Goal: Information Seeking & Learning: Learn about a topic

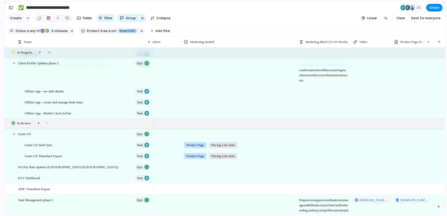
scroll to position [332, 0]
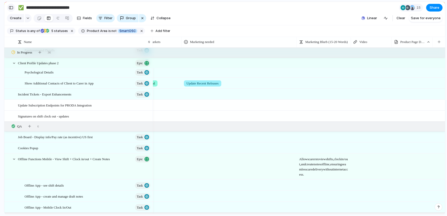
click at [12, 7] on div "button" at bounding box center [11, 8] width 5 height 4
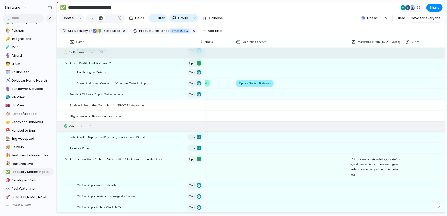
scroll to position [153, 0]
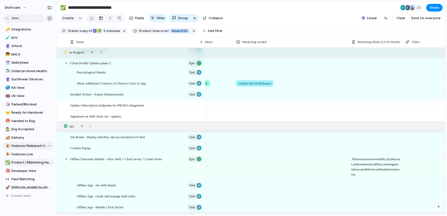
click at [27, 147] on span "Features Released this week" at bounding box center [32, 146] width 40 height 5
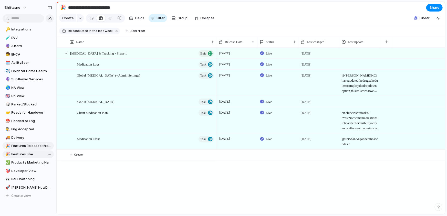
click at [20, 153] on span "Features Live" at bounding box center [32, 154] width 40 height 5
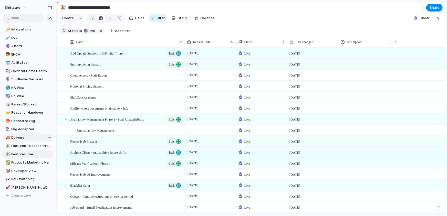
type input "**********"
click at [230, 43] on div at bounding box center [232, 42] width 4 height 4
click at [242, 28] on div "Modify Hide Clear sort Sort descending" at bounding box center [223, 108] width 447 height 216
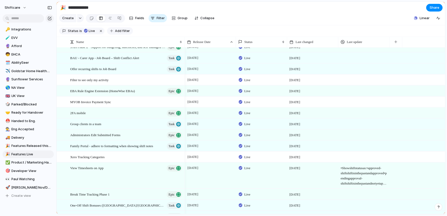
click at [117, 32] on span "Add filter" at bounding box center [122, 31] width 15 height 5
type input "*******"
click at [156, 49] on li "Release Date" at bounding box center [147, 50] width 59 height 8
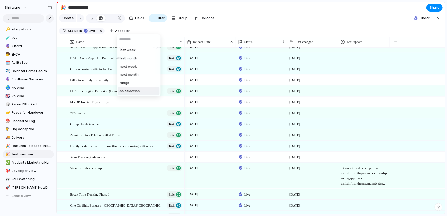
click at [143, 91] on li "no selection" at bounding box center [139, 91] width 42 height 8
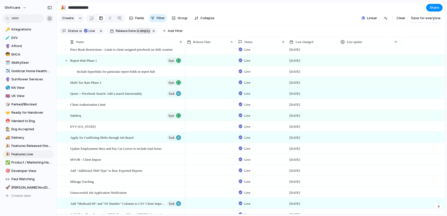
click at [137, 31] on span "is empty" at bounding box center [143, 31] width 13 height 5
click at [135, 32] on div "last week last month next week next month range no selection" at bounding box center [223, 108] width 447 height 216
click at [137, 32] on span "is empty" at bounding box center [143, 31] width 13 height 5
click at [132, 31] on div "last week last month next week next month range no selection" at bounding box center [223, 108] width 447 height 216
click at [131, 31] on span "Release Date" at bounding box center [126, 31] width 20 height 5
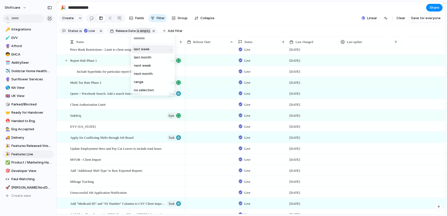
click at [136, 31] on div "last week last month next week next month range no selection" at bounding box center [223, 108] width 447 height 216
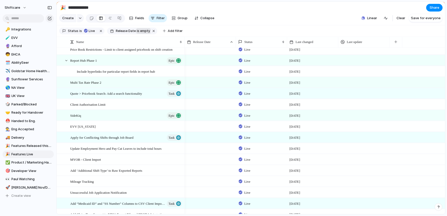
click at [140, 31] on span "is empty" at bounding box center [143, 31] width 13 height 5
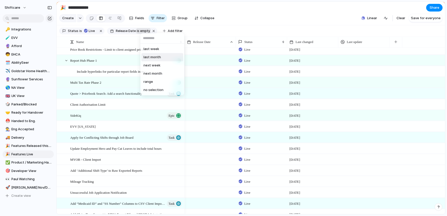
click at [161, 58] on li "last month" at bounding box center [162, 57] width 42 height 8
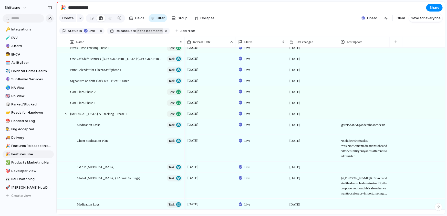
scroll to position [83, 0]
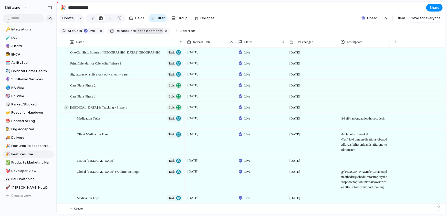
click at [67, 106] on div at bounding box center [66, 107] width 5 height 5
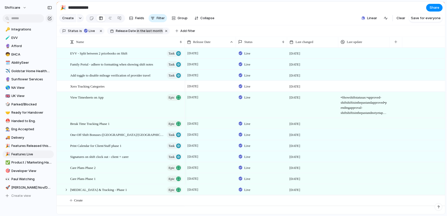
click at [140, 32] on span "in the last month" at bounding box center [150, 31] width 26 height 5
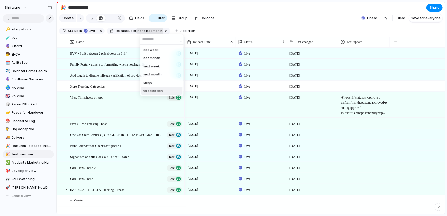
click at [160, 92] on span "no selection" at bounding box center [153, 90] width 20 height 5
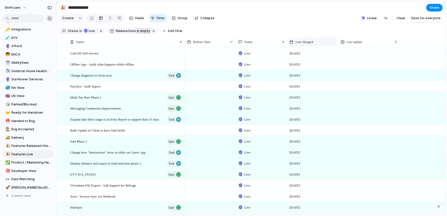
click at [330, 43] on div "Last changed" at bounding box center [313, 41] width 46 height 5
click at [315, 76] on span "Sort descending" at bounding box center [311, 78] width 27 height 5
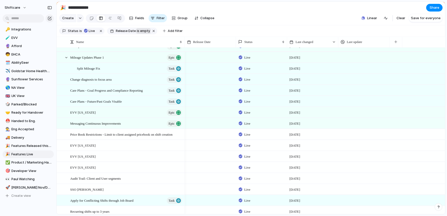
scroll to position [19, 0]
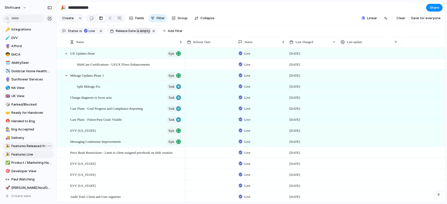
click at [27, 146] on span "Features Released this week" at bounding box center [32, 146] width 40 height 5
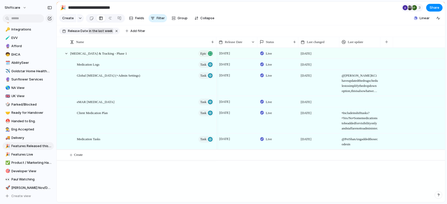
click at [107, 32] on span "in the last week" at bounding box center [101, 31] width 24 height 5
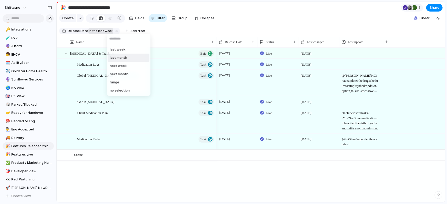
click at [126, 59] on span "last month" at bounding box center [118, 57] width 17 height 5
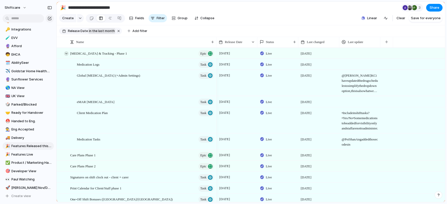
click at [66, 53] on div at bounding box center [66, 53] width 5 height 5
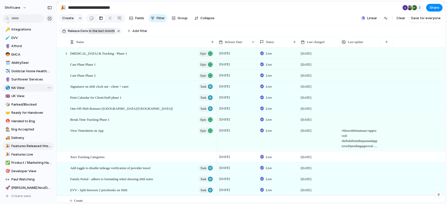
click at [17, 88] on span "NA View" at bounding box center [32, 87] width 40 height 5
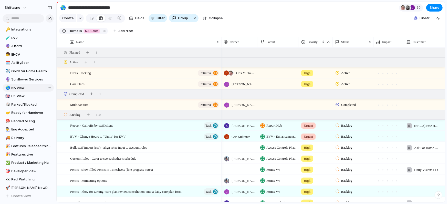
type input "*******"
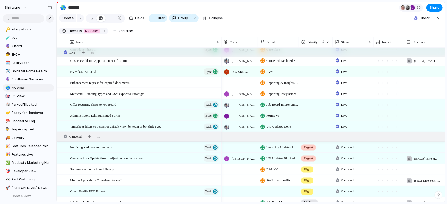
scroll to position [2494, 0]
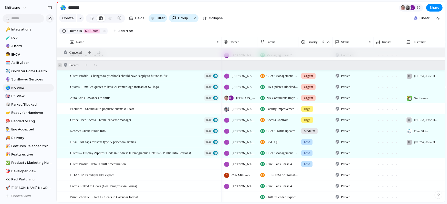
click at [60, 66] on div at bounding box center [60, 65] width 5 height 5
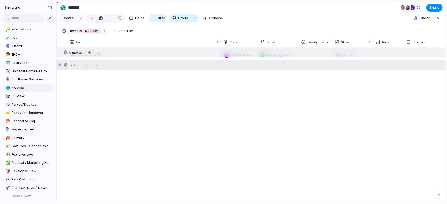
scroll to position [2564, 0]
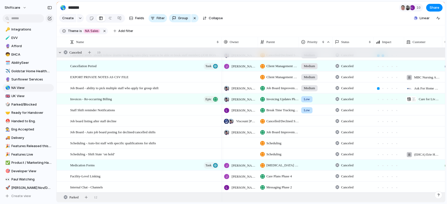
click at [61, 56] on div "Canceled 19" at bounding box center [252, 52] width 390 height 9
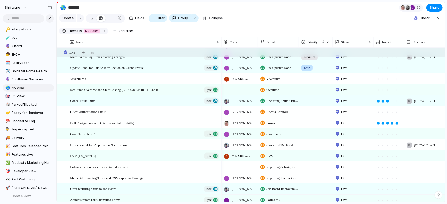
scroll to position [2316, 0]
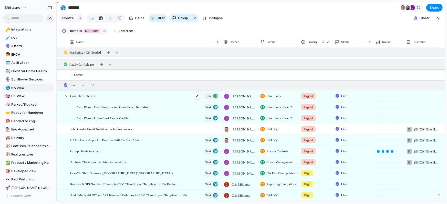
click at [129, 97] on div "Care Plans Phase 2 Epic" at bounding box center [145, 96] width 150 height 11
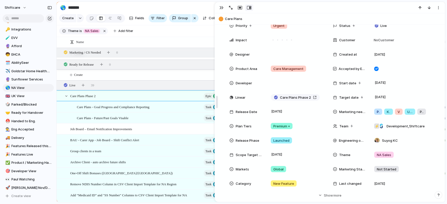
drag, startPoint x: 217, startPoint y: 23, endPoint x: 117, endPoint y: 34, distance: 99.8
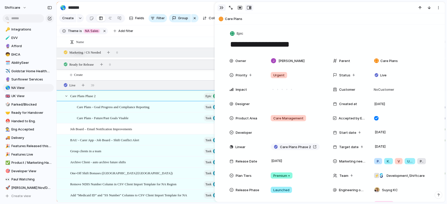
click at [222, 7] on div "button" at bounding box center [222, 8] width 4 height 4
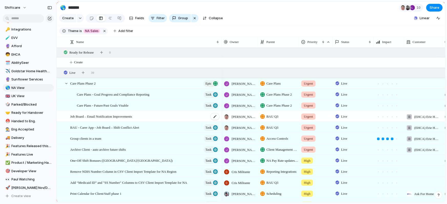
scroll to position [2030, 0]
click at [105, 159] on span "One-Off Shift Bonuses ([GEOGRAPHIC_DATA]/[GEOGRAPHIC_DATA])" at bounding box center [121, 160] width 103 height 6
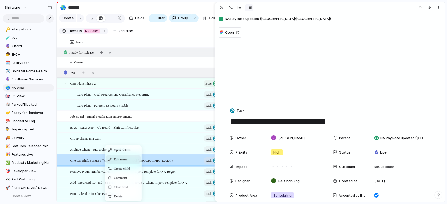
click at [127, 161] on span "Edit name" at bounding box center [121, 159] width 14 height 5
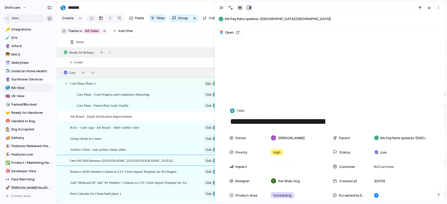
click at [311, 122] on textarea "**********" at bounding box center [330, 121] width 201 height 11
click at [117, 7] on input "*******" at bounding box center [97, 7] width 60 height 9
click at [64, 23] on div "Create Fields Filter Group Zoom Collapse" at bounding box center [142, 18] width 166 height 11
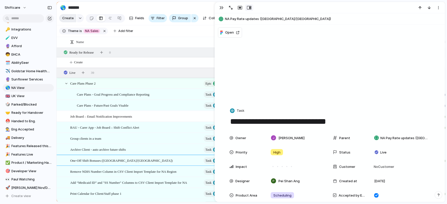
click at [69, 19] on span "Create" at bounding box center [68, 18] width 12 height 5
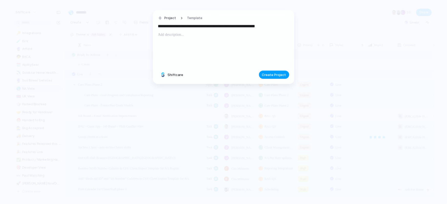
type input "**********"
click at [273, 73] on span "Create Project" at bounding box center [274, 74] width 24 height 5
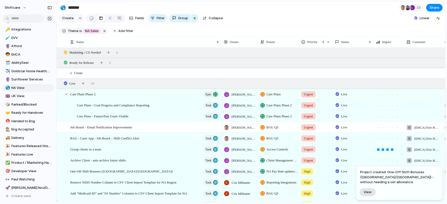
click at [367, 189] on button "View" at bounding box center [368, 192] width 16 height 8
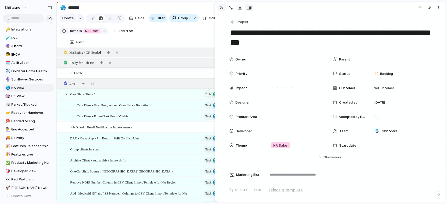
click at [220, 7] on div "button" at bounding box center [222, 8] width 4 height 4
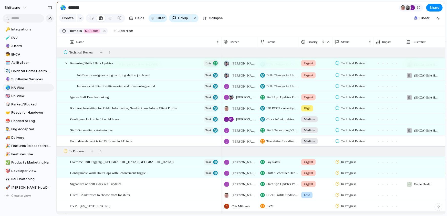
scroll to position [1766, 0]
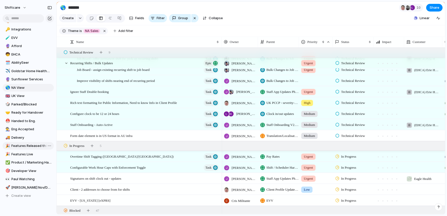
click at [34, 144] on span "Features Released this week" at bounding box center [32, 146] width 40 height 5
type input "**********"
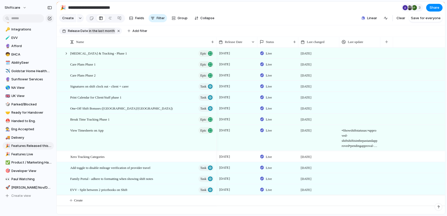
click at [93, 32] on span "in the last month" at bounding box center [102, 31] width 26 height 5
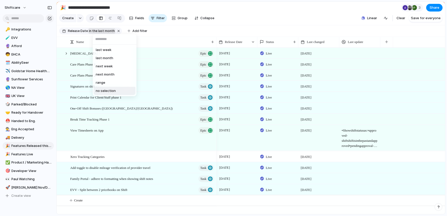
click at [113, 89] on span "no selection" at bounding box center [106, 90] width 20 height 5
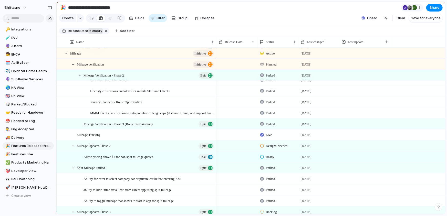
scroll to position [3108, 0]
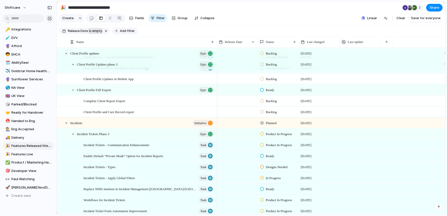
click at [124, 32] on span "Add filter" at bounding box center [127, 31] width 15 height 5
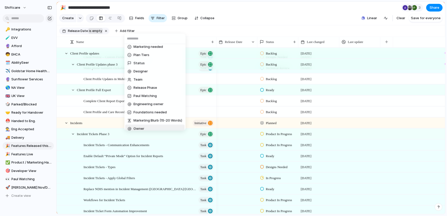
click at [252, 26] on div "Description Start date Impact Design ready Target date Eng. Effort Priority Acc…" at bounding box center [223, 108] width 447 height 216
